Goal: Transaction & Acquisition: Purchase product/service

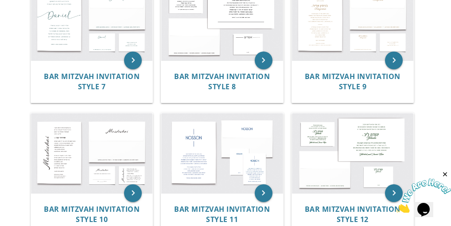
click at [424, 199] on img at bounding box center [423, 195] width 55 height 35
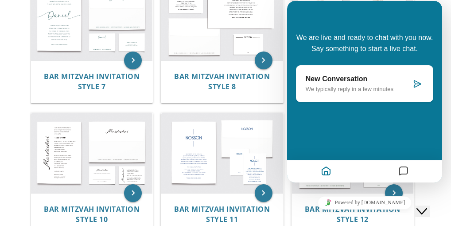
click at [417, 189] on div "keyboard_arrow_right Bar Mitzvah Invitation Style 12" at bounding box center [356, 175] width 130 height 132
click at [325, 168] on icon "Home" at bounding box center [326, 171] width 11 height 17
click at [356, 93] on div "New Conversation We typically reply in a few minutes" at bounding box center [364, 83] width 137 height 37
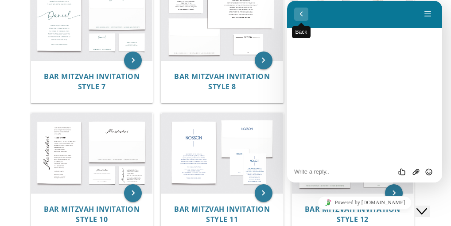
click at [303, 14] on button "Back" at bounding box center [301, 14] width 14 height 13
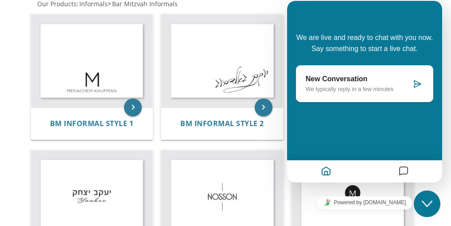
scroll to position [248, 0]
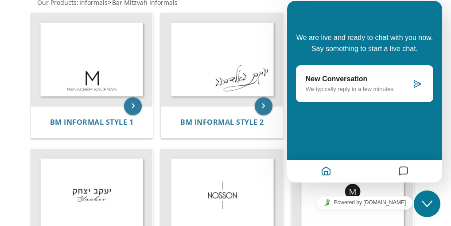
scroll to position [177, 0]
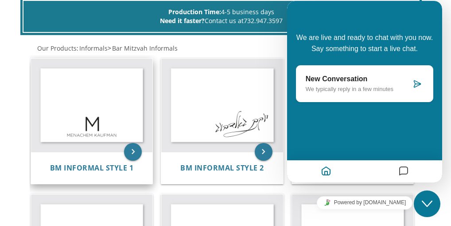
click at [82, 79] on img at bounding box center [92, 104] width 122 height 93
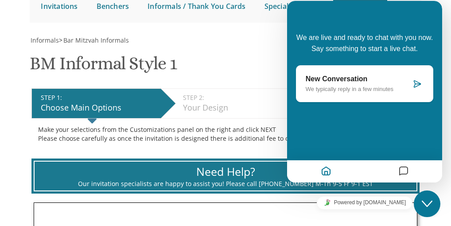
scroll to position [106, 0]
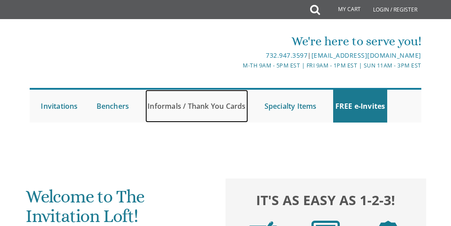
click at [172, 102] on link "Informals / Thank You Cards" at bounding box center [196, 106] width 102 height 33
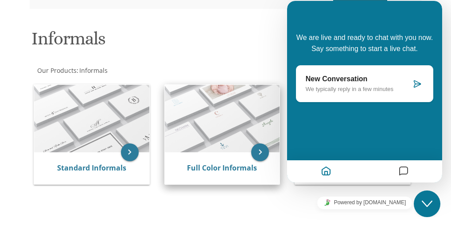
scroll to position [124, 0]
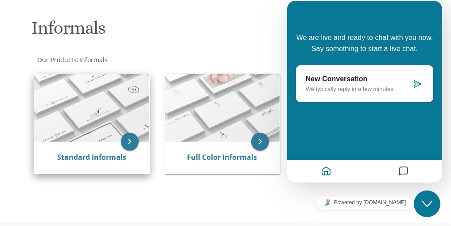
click at [106, 109] on img at bounding box center [91, 107] width 115 height 67
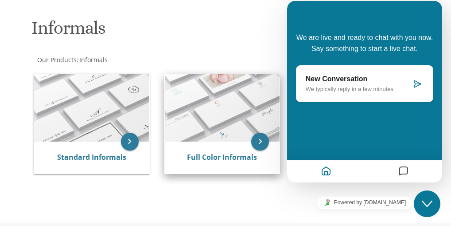
scroll to position [192, 0]
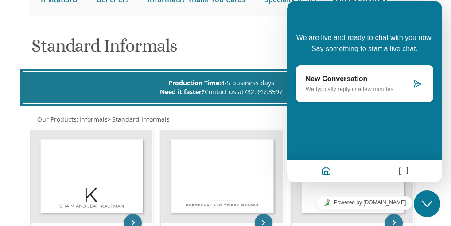
click at [418, 82] on icon at bounding box center [417, 83] width 9 height 9
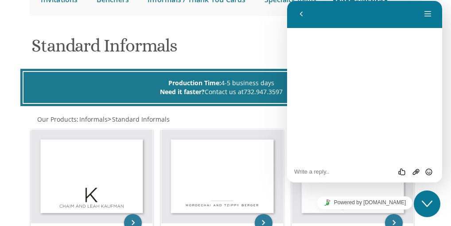
drag, startPoint x: 402, startPoint y: 16, endPoint x: 401, endPoint y: 23, distance: 7.1
click at [401, 23] on div "Back Menu" at bounding box center [364, 13] width 155 height 27
click at [301, 14] on button "Back" at bounding box center [301, 14] width 14 height 13
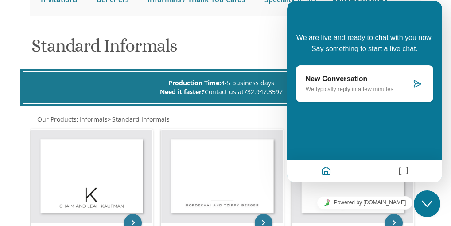
click at [425, 202] on icon "Close Chat This icon closes the chat window." at bounding box center [427, 203] width 11 height 11
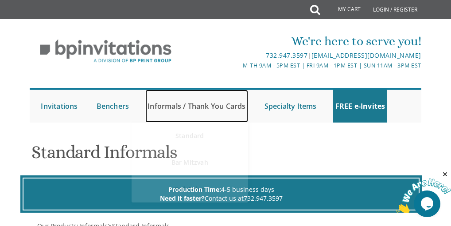
click at [206, 109] on link "Informals / Thank You Cards" at bounding box center [196, 106] width 102 height 33
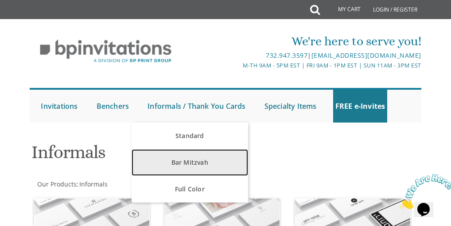
click at [201, 162] on link "Bar Mitzvah" at bounding box center [190, 162] width 117 height 27
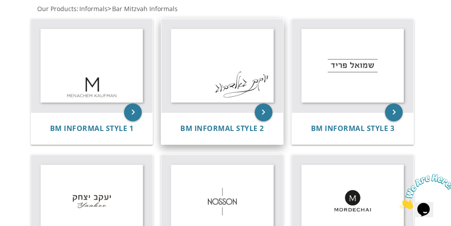
scroll to position [177, 0]
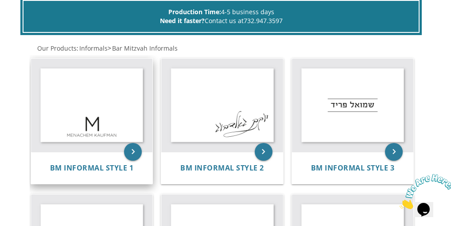
click at [124, 100] on img at bounding box center [92, 104] width 122 height 93
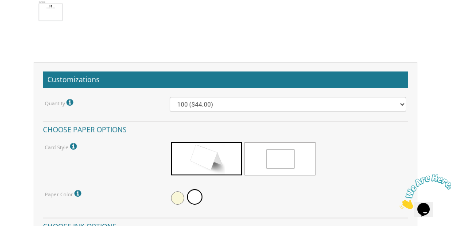
scroll to position [922, 0]
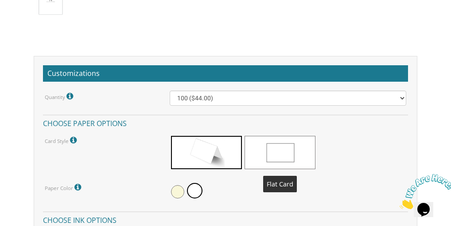
click at [292, 154] on span at bounding box center [280, 152] width 71 height 33
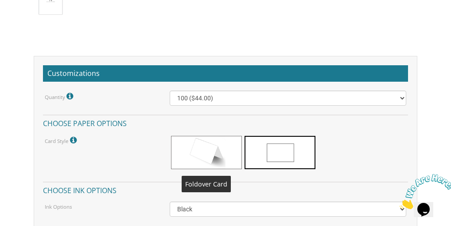
click at [199, 152] on span at bounding box center [206, 152] width 71 height 33
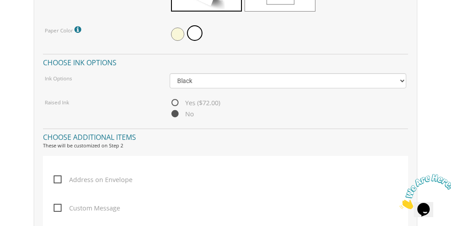
scroll to position [1134, 0]
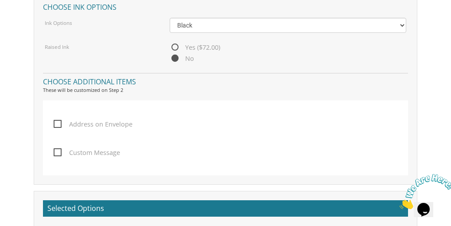
click at [55, 122] on span "Address on Envelope" at bounding box center [93, 123] width 79 height 11
click at [55, 122] on input "Address on Envelope" at bounding box center [57, 123] width 6 height 6
checkbox input "true"
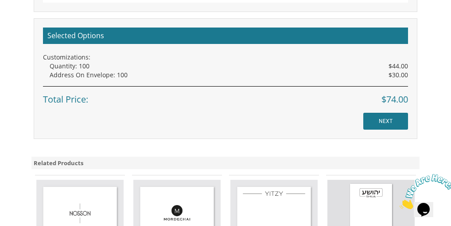
scroll to position [1382, 0]
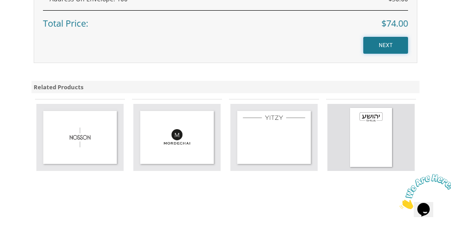
click at [378, 47] on input "NEXT" at bounding box center [385, 45] width 45 height 17
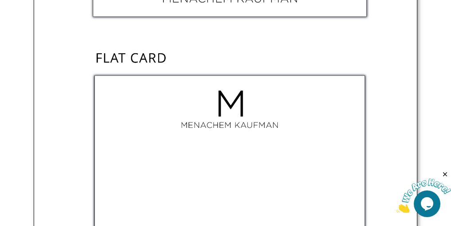
scroll to position [503, 0]
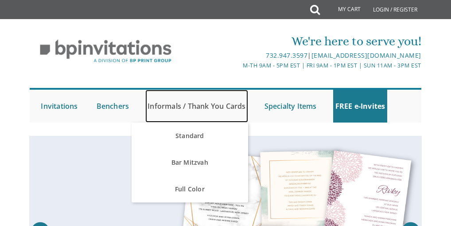
click at [213, 106] on link "Informals / Thank You Cards" at bounding box center [196, 106] width 102 height 33
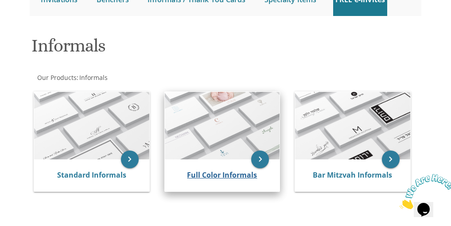
scroll to position [124, 0]
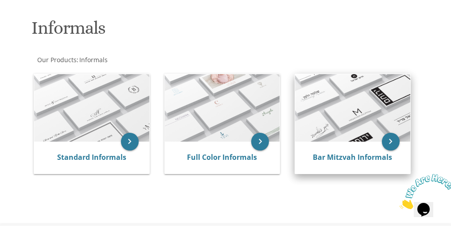
click at [351, 126] on img at bounding box center [352, 107] width 115 height 67
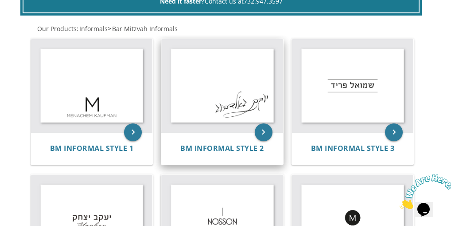
scroll to position [195, 0]
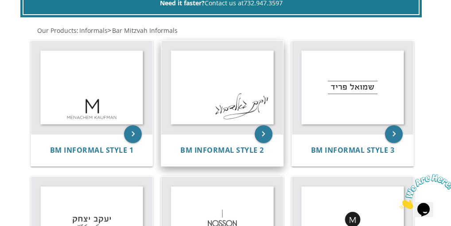
click at [238, 109] on img at bounding box center [222, 87] width 122 height 93
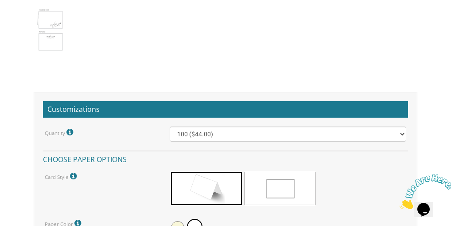
scroll to position [886, 0]
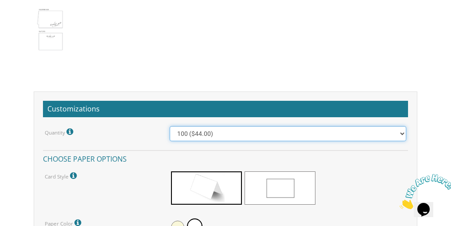
click at [293, 139] on select "100 ($44.00) 200 ($63.00) 300 ($82.00) 400 ($101.00) 500 ($120.00) 600 ($139.00…" at bounding box center [288, 133] width 237 height 15
